Goal: Task Accomplishment & Management: Complete application form

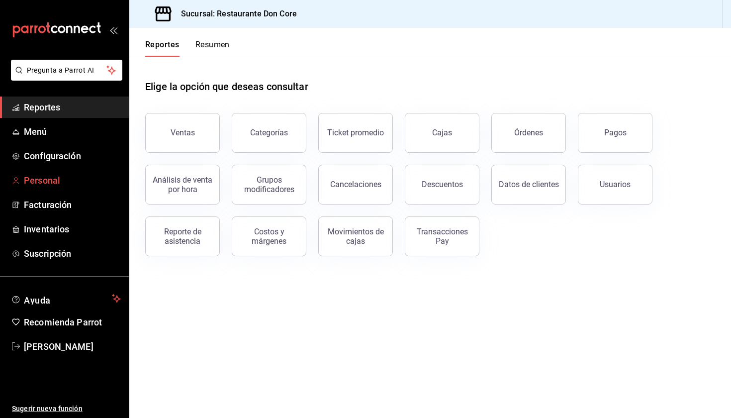
click at [47, 184] on span "Personal" at bounding box center [72, 180] width 97 height 13
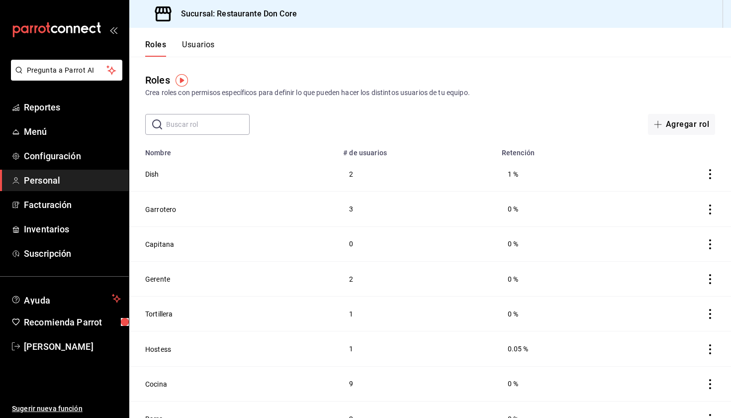
click at [201, 45] on button "Usuarios" at bounding box center [198, 48] width 33 height 17
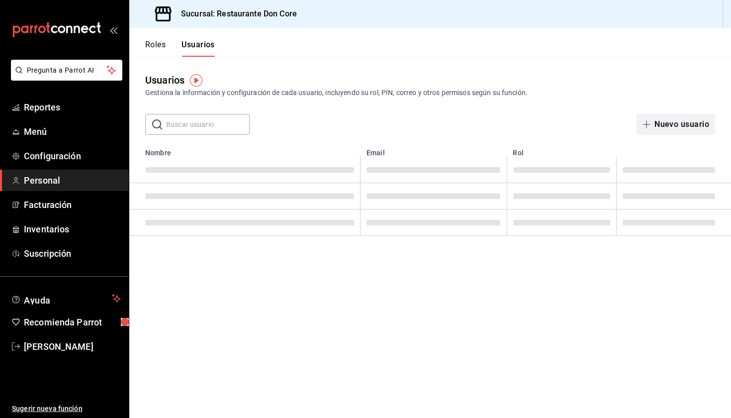
click at [676, 127] on button "Nuevo usuario" at bounding box center [676, 124] width 79 height 21
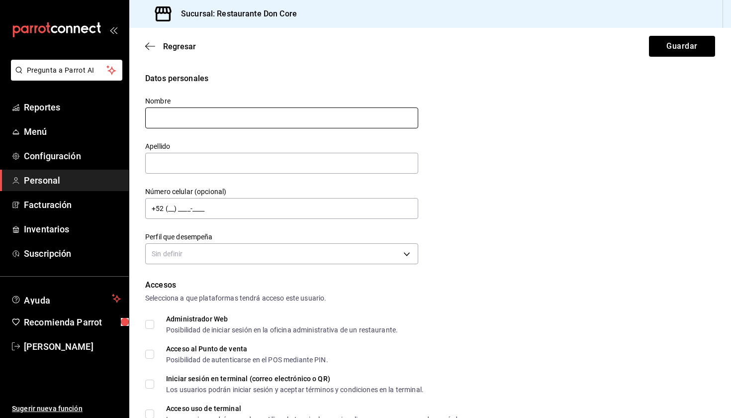
click at [188, 119] on input "text" at bounding box center [281, 117] width 273 height 21
type input "Oscar"
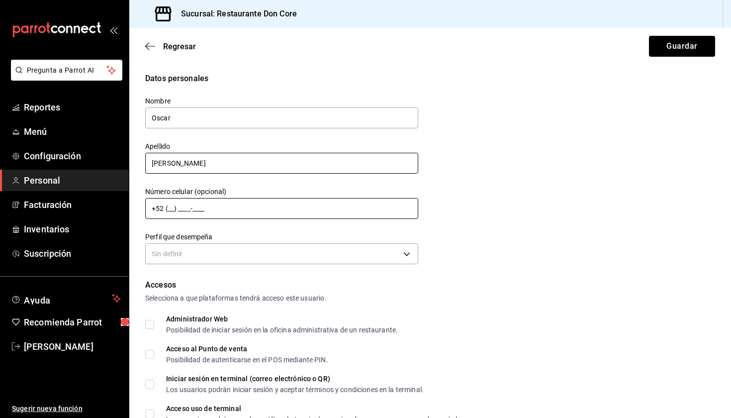
type input "[PERSON_NAME]"
type input "[PHONE_NUMBER]"
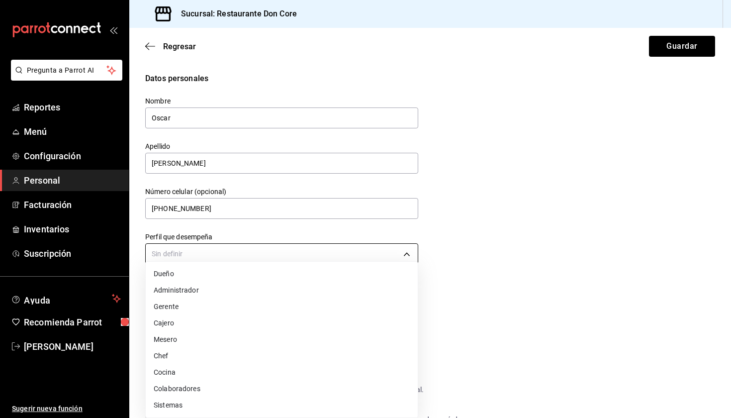
click at [162, 252] on body "Pregunta a Parrot AI Reportes Menú Configuración Personal Facturación Inventari…" at bounding box center [365, 209] width 731 height 418
click at [168, 308] on li "Gerente" at bounding box center [282, 306] width 272 height 16
type input "MANAGER"
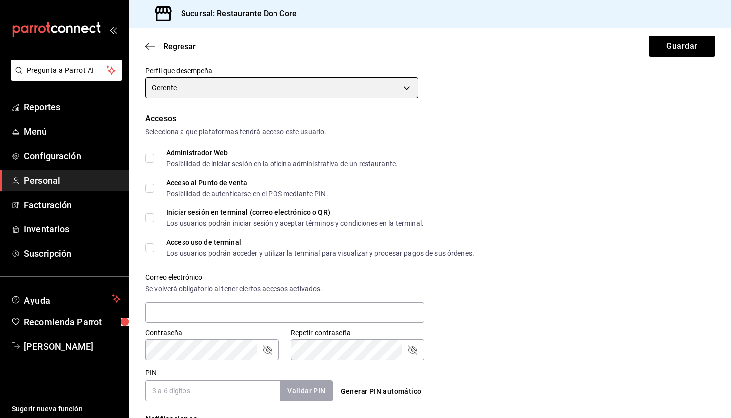
scroll to position [236, 0]
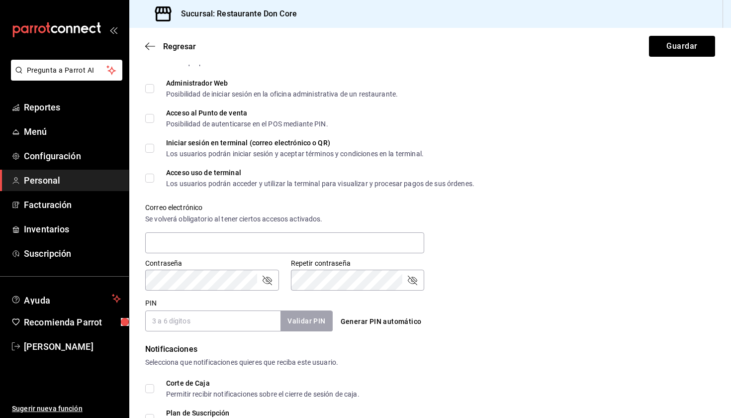
click at [148, 119] on input "Acceso al Punto de venta Posibilidad de autenticarse en el POS mediante PIN." at bounding box center [149, 118] width 9 height 9
checkbox input "true"
click at [149, 178] on input "Acceso uso de terminal Los usuarios podrán acceder y utilizar la terminal para …" at bounding box center [149, 178] width 9 height 9
checkbox input "true"
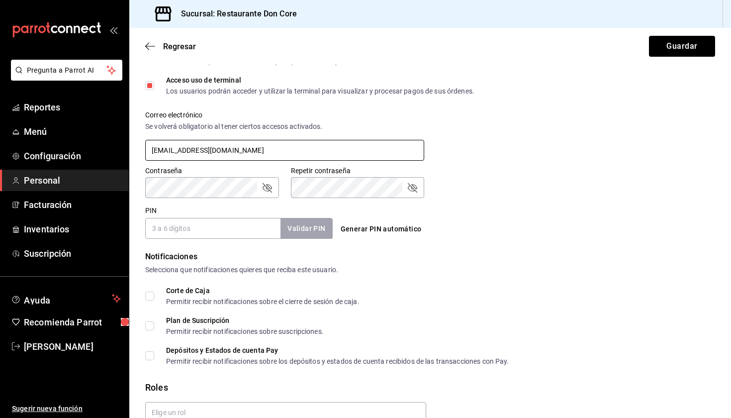
type input "[EMAIL_ADDRESS][DOMAIN_NAME]"
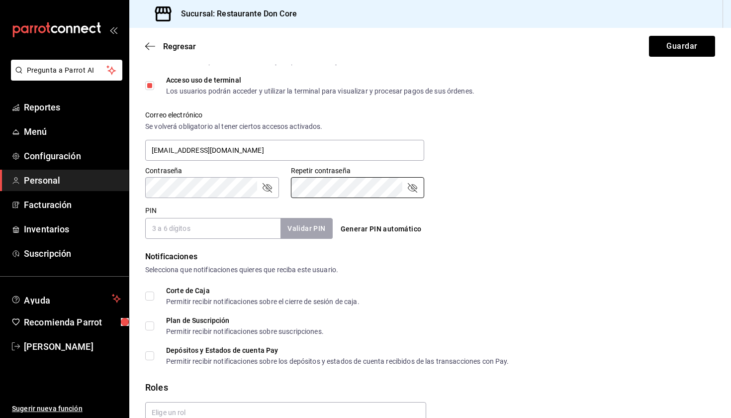
click at [218, 227] on input "PIN" at bounding box center [212, 228] width 135 height 21
type input "2022"
click at [301, 231] on button "Validar PIN" at bounding box center [307, 228] width 52 height 20
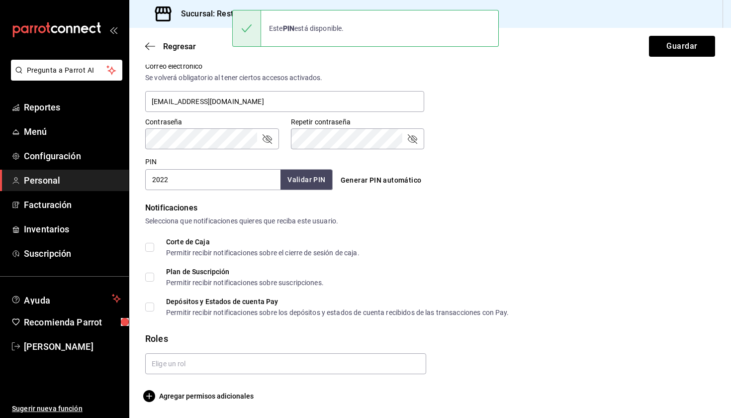
scroll to position [377, 0]
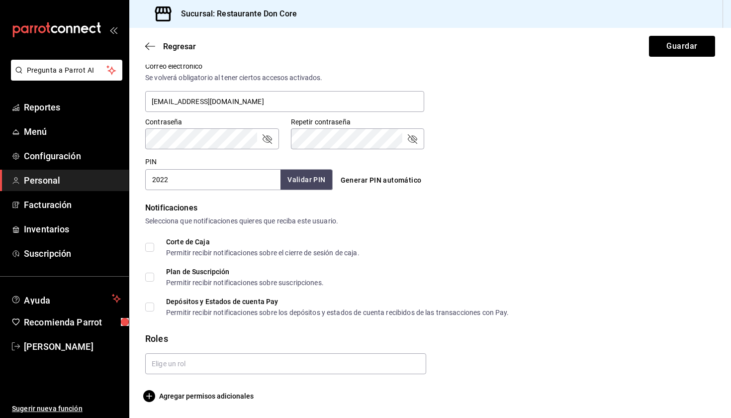
click at [151, 248] on input "Corte de Caja Permitir recibir notificaciones sobre el cierre de sesión de caja." at bounding box center [149, 247] width 9 height 9
checkbox input "true"
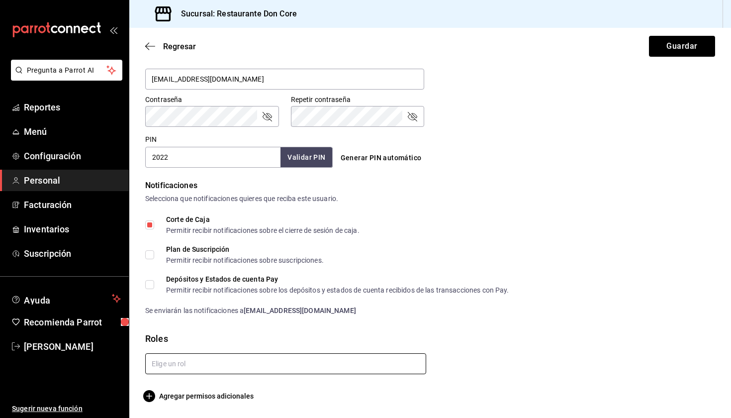
scroll to position [399, 0]
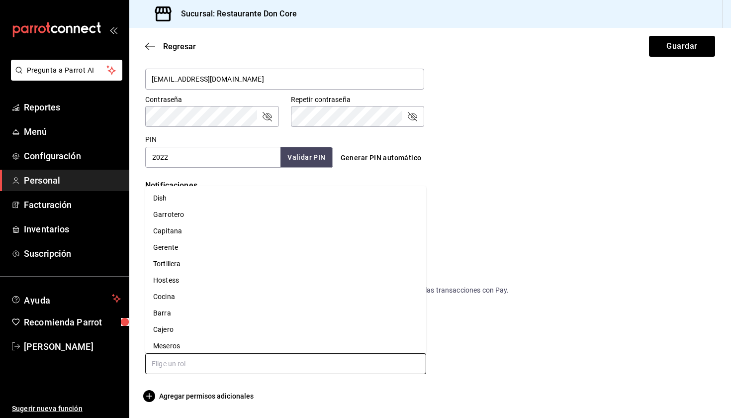
click at [195, 367] on input "text" at bounding box center [285, 363] width 281 height 21
click at [190, 249] on li "Gerente" at bounding box center [285, 247] width 281 height 16
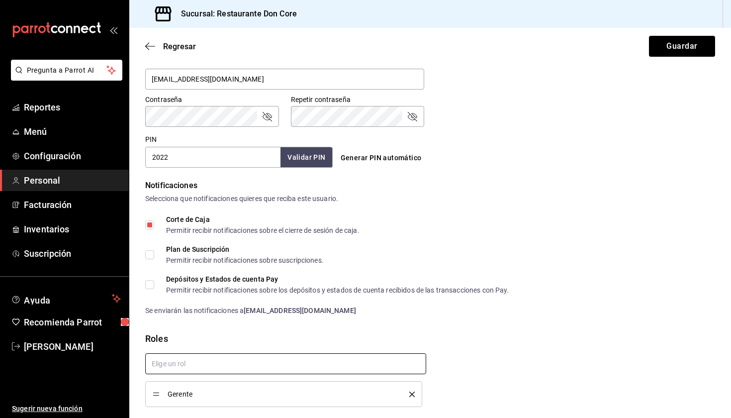
checkbox input "true"
click at [486, 177] on form "Datos personales Nombre [PERSON_NAME] [PERSON_NAME] Número celular (opcional) […" at bounding box center [430, 54] width 570 height 762
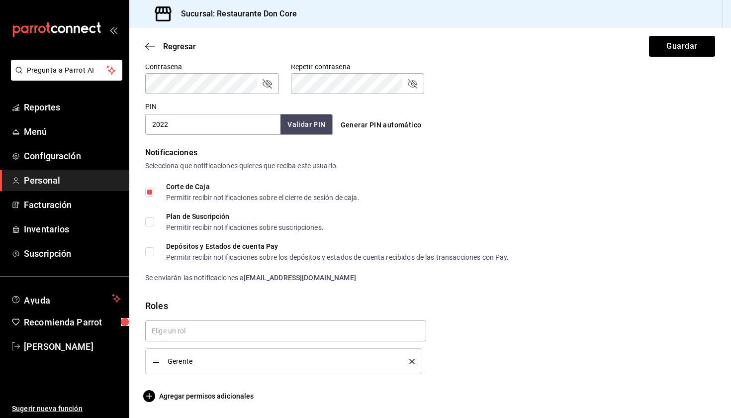
scroll to position [432, 0]
click at [671, 49] on button "Guardar" at bounding box center [682, 46] width 66 height 21
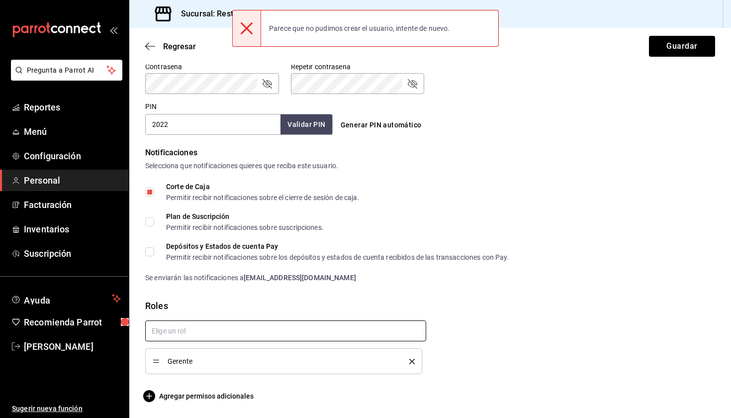
click at [324, 333] on input "text" at bounding box center [285, 330] width 281 height 21
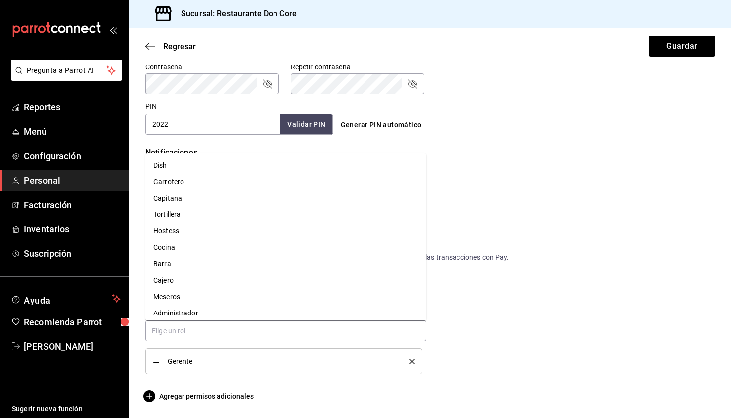
click at [547, 185] on div "Corte de Caja Permitir recibir notificaciones sobre el cierre de sesión de caja." at bounding box center [430, 192] width 570 height 18
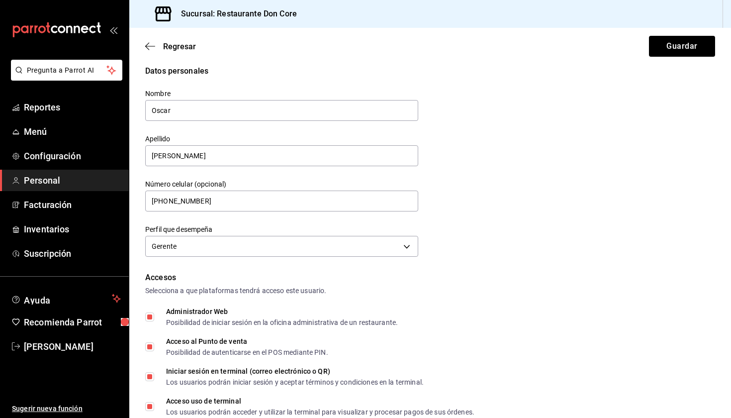
scroll to position [3, 0]
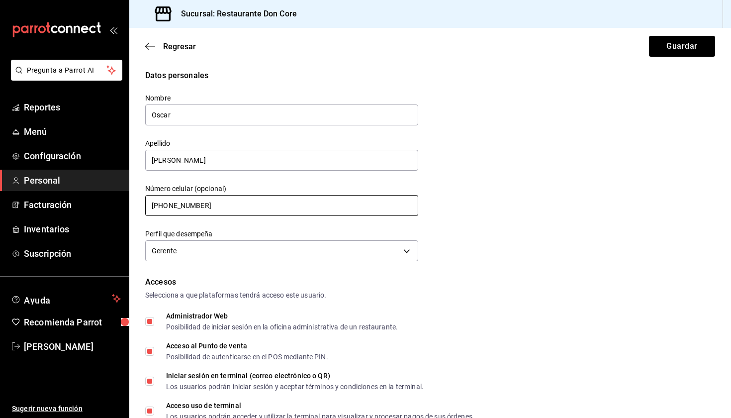
click at [219, 205] on input "[PHONE_NUMBER]" at bounding box center [281, 205] width 273 height 21
type input "[PHONE_NUMBER]"
click at [666, 45] on button "Guardar" at bounding box center [682, 46] width 66 height 21
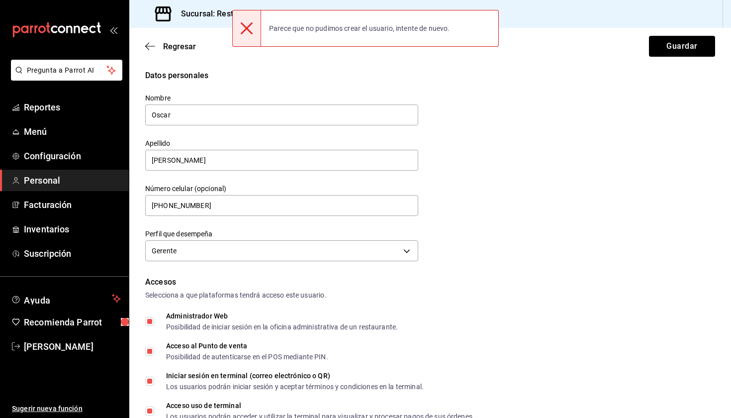
click at [544, 91] on div "Datos personales Nombre [PERSON_NAME] [PERSON_NAME] Número celular (opcional) […" at bounding box center [430, 167] width 570 height 195
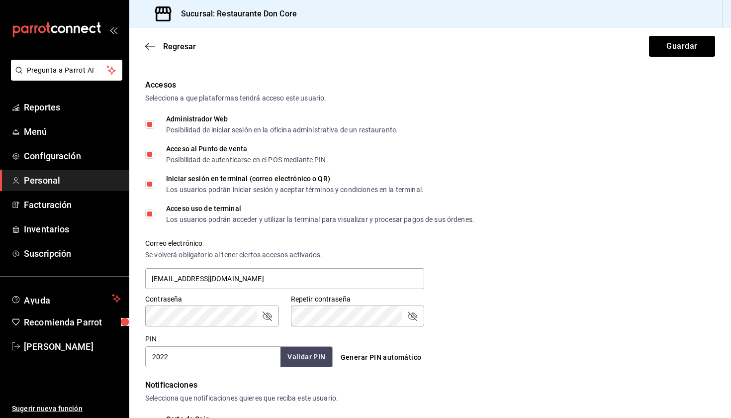
scroll to position [200, 0]
click at [152, 124] on input "Administrador Web Posibilidad de iniciar sesión en la oficina administrativa de…" at bounding box center [149, 123] width 9 height 9
checkbox input "false"
click at [149, 185] on input "Iniciar sesión en terminal (correo electrónico o QR) Los usuarios podrán inicia…" at bounding box center [149, 183] width 9 height 9
checkbox input "false"
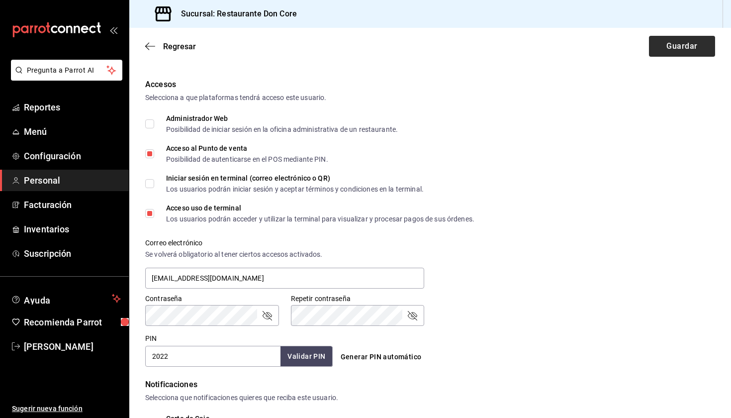
click at [671, 47] on button "Guardar" at bounding box center [682, 46] width 66 height 21
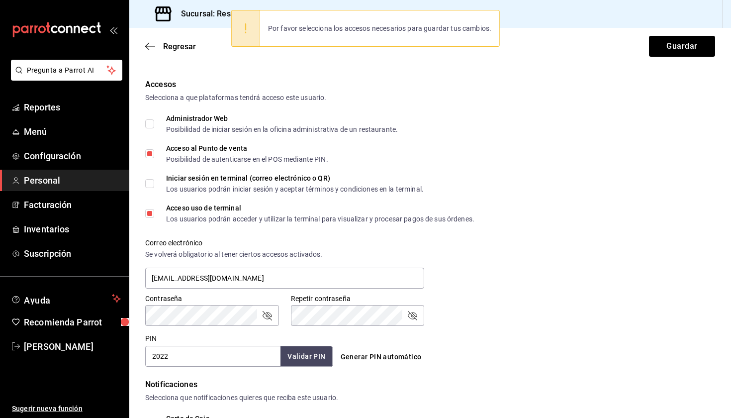
click at [568, 105] on div "Accesos Selecciona a que plataformas tendrá acceso este usuario. Administrador …" at bounding box center [430, 223] width 570 height 288
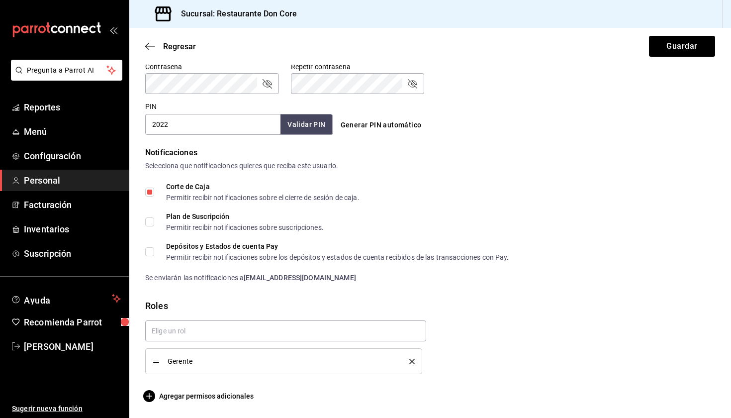
scroll to position [0, 0]
click at [151, 223] on input "Plan de Suscripción Permitir recibir notificaciones sobre suscripciones." at bounding box center [149, 221] width 9 height 9
checkbox input "false"
click at [474, 200] on div "Corte de Caja Permitir recibir notificaciones sobre el cierre de sesión de caja." at bounding box center [430, 192] width 570 height 18
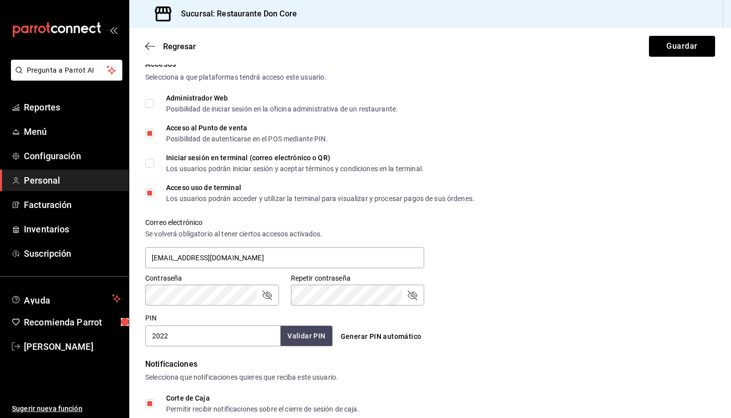
scroll to position [220, 0]
click at [678, 53] on button "Guardar" at bounding box center [682, 46] width 66 height 21
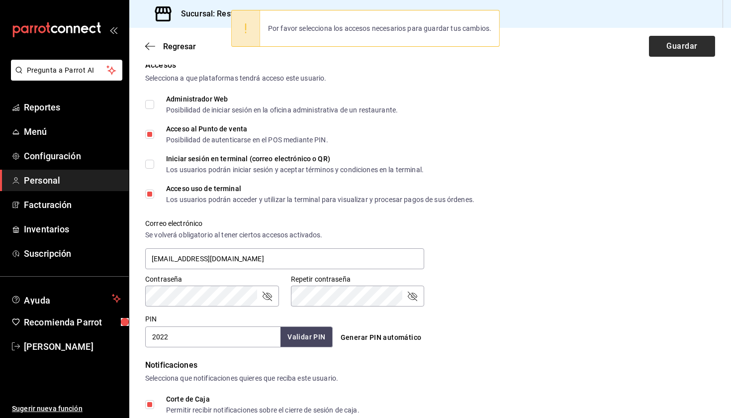
click at [678, 53] on button "Guardar" at bounding box center [682, 46] width 66 height 21
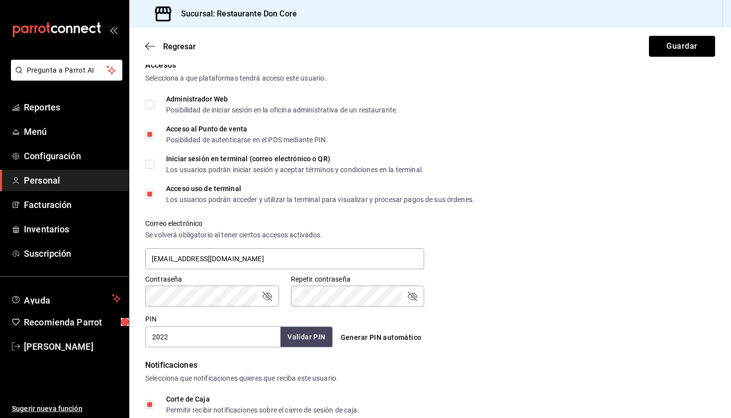
click at [558, 103] on div "Administrador Web Posibilidad de iniciar sesión en la oficina administrativa de…" at bounding box center [430, 105] width 570 height 18
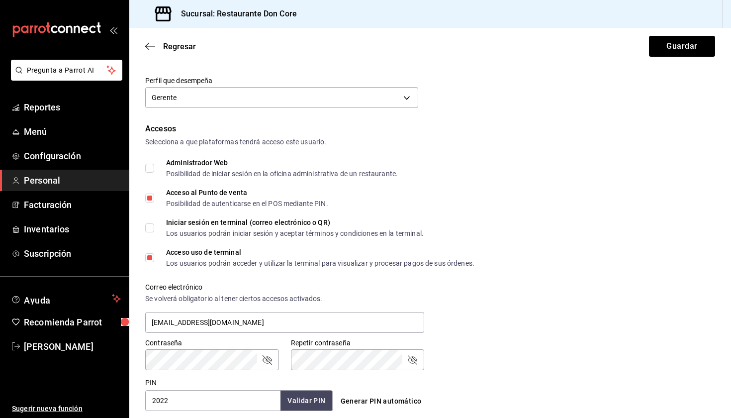
scroll to position [158, 0]
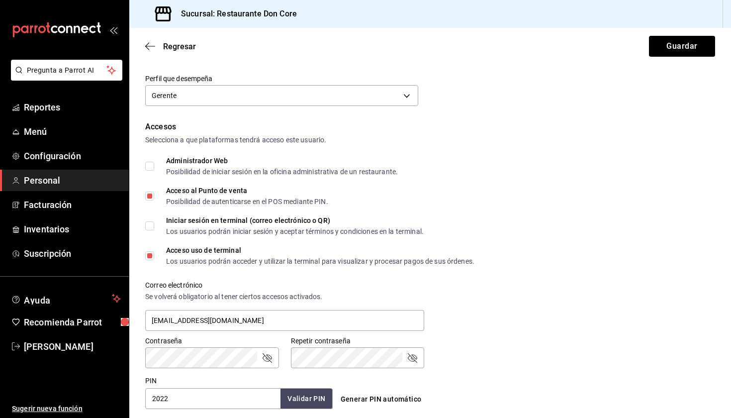
click at [153, 167] on input "Administrador Web Posibilidad de iniciar sesión en la oficina administrativa de…" at bounding box center [149, 166] width 9 height 9
checkbox input "true"
click at [150, 228] on input "Iniciar sesión en terminal (correo electrónico o QR) Los usuarios podrán inicia…" at bounding box center [149, 225] width 9 height 9
click at [600, 156] on div "Accesos Selecciona a que plataformas tendrá acceso este usuario. Administrador …" at bounding box center [430, 265] width 570 height 288
click at [686, 49] on button "Guardar" at bounding box center [682, 46] width 66 height 21
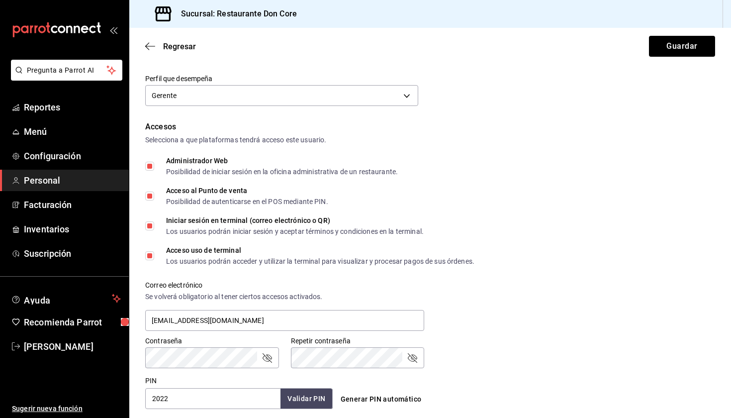
click at [150, 224] on input "Iniciar sesión en terminal (correo electrónico o QR) Los usuarios podrán inicia…" at bounding box center [149, 225] width 9 height 9
checkbox input "true"
click at [151, 169] on input "Administrador Web Posibilidad de iniciar sesión en la oficina administrativa de…" at bounding box center [149, 166] width 9 height 9
checkbox input "false"
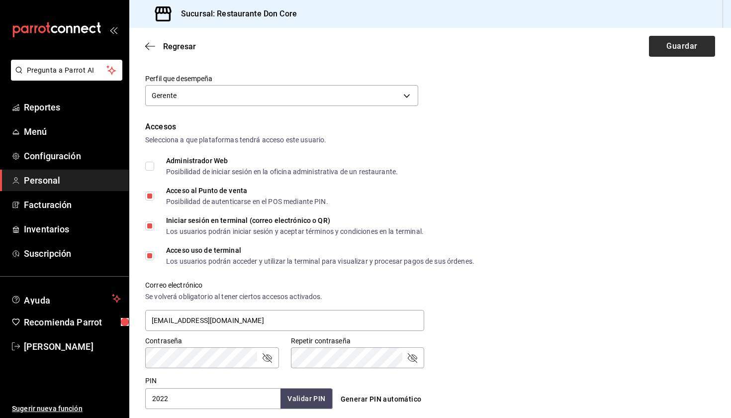
click at [673, 51] on button "Guardar" at bounding box center [682, 46] width 66 height 21
click at [151, 222] on input "Iniciar sesión en terminal (correo electrónico o QR) Los usuarios podrán inicia…" at bounding box center [149, 225] width 9 height 9
checkbox input "false"
click at [662, 47] on button "Guardar" at bounding box center [682, 46] width 66 height 21
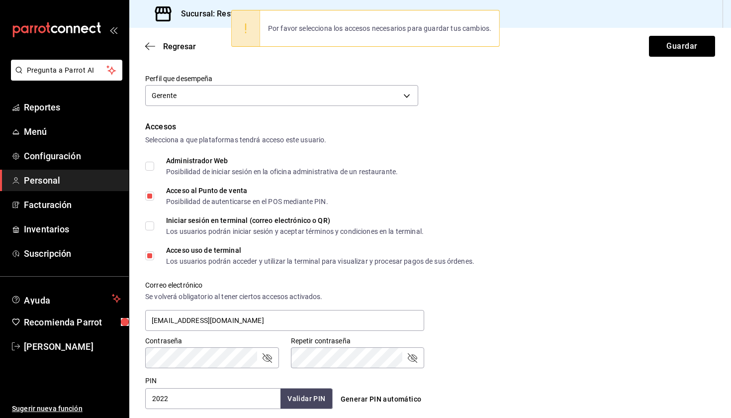
click at [485, 109] on form "Datos personales Nombre [PERSON_NAME] [PERSON_NAME] Número celular (opcional) […" at bounding box center [430, 295] width 570 height 762
click at [491, 101] on div "Datos personales Nombre [PERSON_NAME] [PERSON_NAME] Número celular (opcional) […" at bounding box center [430, 11] width 570 height 195
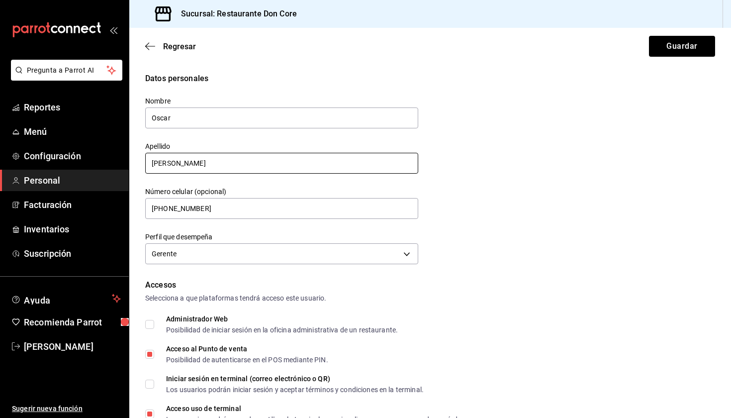
click at [220, 164] on input "[PERSON_NAME]" at bounding box center [281, 163] width 273 height 21
drag, startPoint x: 167, startPoint y: 211, endPoint x: 224, endPoint y: 199, distance: 58.3
click at [225, 200] on input "[PHONE_NUMBER]" at bounding box center [281, 208] width 273 height 21
click at [247, 213] on input "[PHONE_NUMBER]" at bounding box center [281, 208] width 273 height 21
type input "[PHONE_NUMBER]"
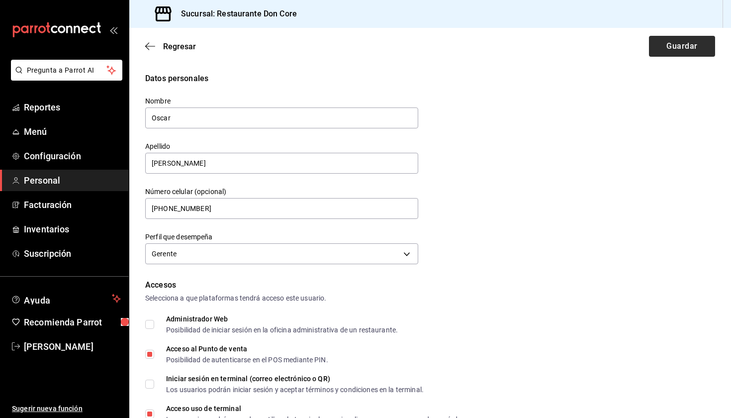
click at [696, 51] on button "Guardar" at bounding box center [682, 46] width 66 height 21
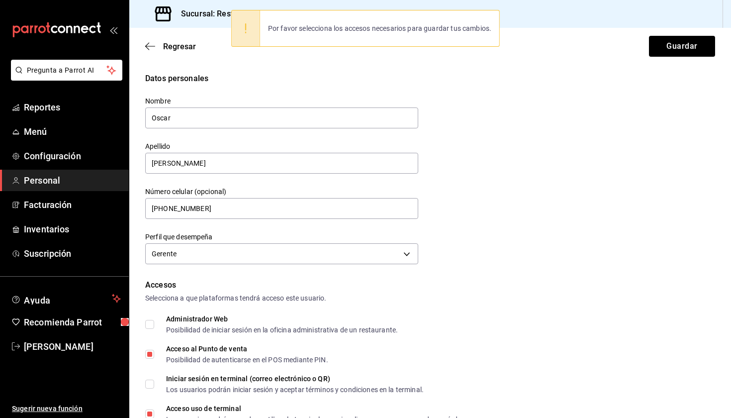
click at [642, 85] on div "Datos personales Nombre [PERSON_NAME] [PERSON_NAME] Número celular (opcional) […" at bounding box center [430, 170] width 570 height 195
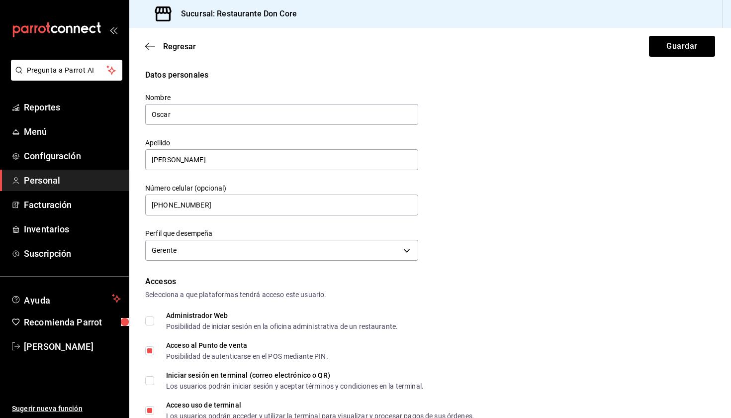
click at [150, 320] on input "Administrador Web Posibilidad de iniciar sesión en la oficina administrativa de…" at bounding box center [149, 320] width 9 height 9
checkbox input "true"
click at [148, 383] on input "Iniciar sesión en terminal (correo electrónico o QR) Los usuarios podrán inicia…" at bounding box center [149, 380] width 9 height 9
checkbox input "true"
click at [666, 55] on button "Guardar" at bounding box center [682, 46] width 66 height 21
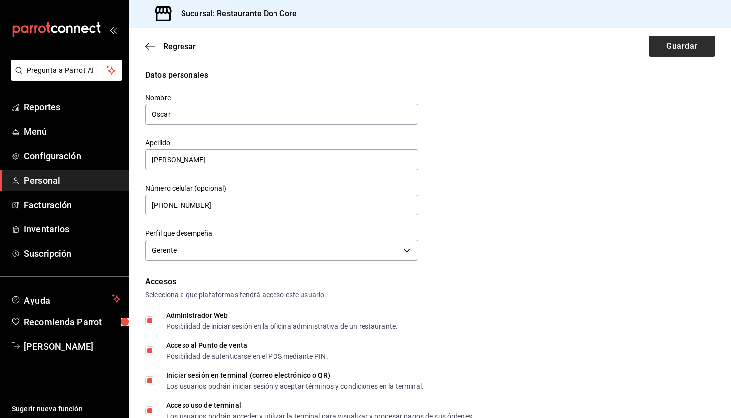
click at [668, 45] on button "Guardar" at bounding box center [682, 46] width 66 height 21
